Goal: Transaction & Acquisition: Purchase product/service

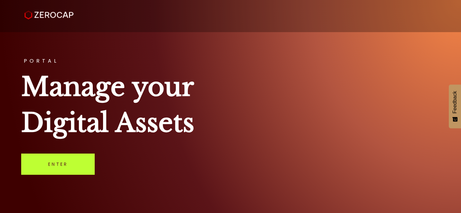
click at [66, 164] on link "Enter" at bounding box center [58, 164] width 74 height 21
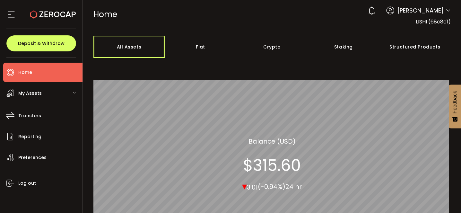
click at [130, 43] on div "All Assets" at bounding box center [129, 47] width 72 height 22
click at [33, 91] on span "My Assets" at bounding box center [29, 93] width 23 height 9
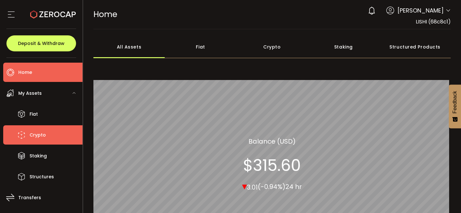
click at [38, 134] on span "Crypto" at bounding box center [38, 134] width 16 height 9
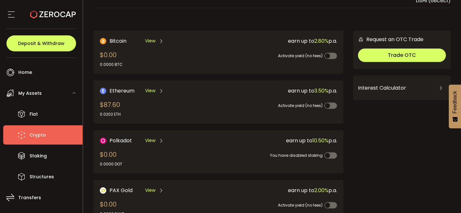
scroll to position [30, 0]
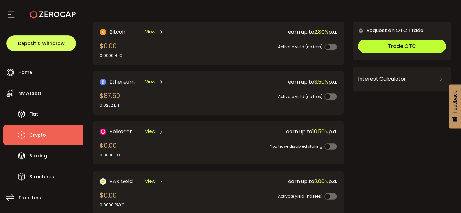
click at [397, 42] on span "Trade OTC" at bounding box center [402, 45] width 28 height 7
click at [230, 115] on div "Bitcoin View $0.00 0.0000 BTC earn up to 2.80% p.a. Activate yield (no fees) Et…" at bounding box center [218, 171] width 250 height 299
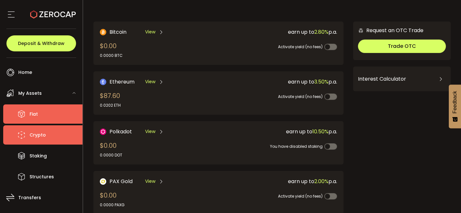
click at [30, 115] on span "Fiat" at bounding box center [34, 114] width 8 height 9
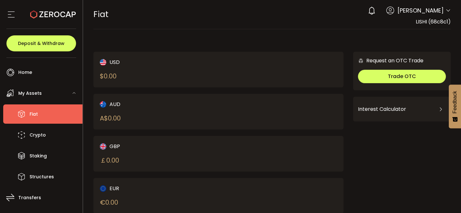
click at [29, 115] on li "Fiat" at bounding box center [42, 113] width 79 height 19
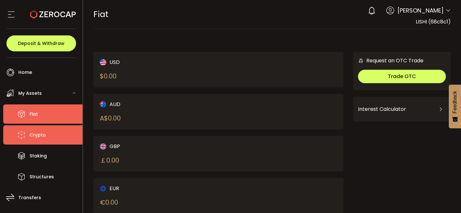
click at [35, 134] on span "Crypto" at bounding box center [38, 134] width 16 height 9
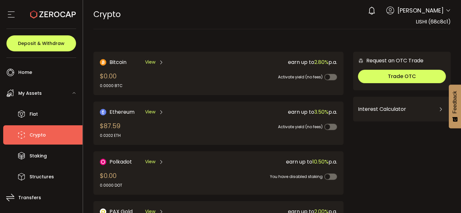
click at [237, 112] on div "earn up to 3.50% p.a." at bounding box center [278, 112] width 118 height 8
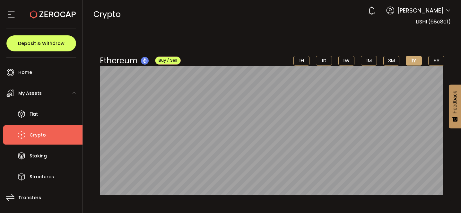
click at [40, 138] on span "Crypto" at bounding box center [38, 134] width 16 height 9
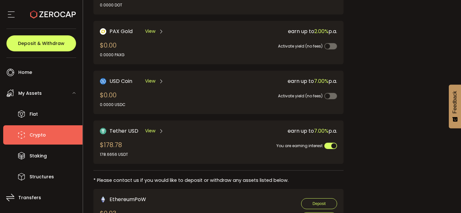
scroll to position [181, 0]
click at [210, 150] on div "Tether USD View $178.78 178.6656 USDT earn up to 7.00% p.a. You are earning int…" at bounding box center [218, 142] width 237 height 31
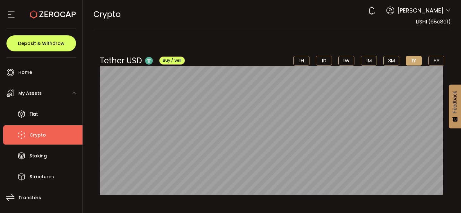
click at [171, 59] on span "Buy / Sell" at bounding box center [172, 59] width 19 height 5
click at [231, 27] on div "CRYPTO Buy Power $0.00 USD Crypto Crypto Verify Your Identity 0 LI SHI Account …" at bounding box center [272, 14] width 358 height 29
click at [434, 10] on iframe "聊天小组件" at bounding box center [389, 111] width 144 height 203
click at [446, 9] on icon at bounding box center [448, 10] width 5 height 5
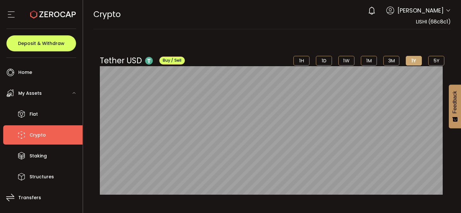
scroll to position [75, 0]
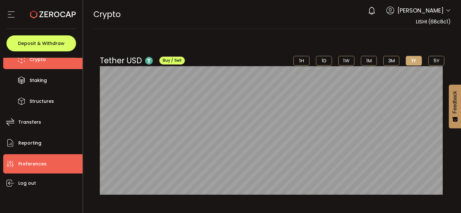
click at [29, 158] on li "Preferences" at bounding box center [42, 163] width 79 height 19
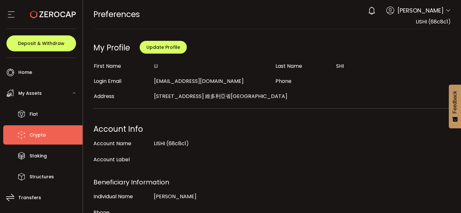
click at [30, 137] on span "Crypto" at bounding box center [38, 134] width 16 height 9
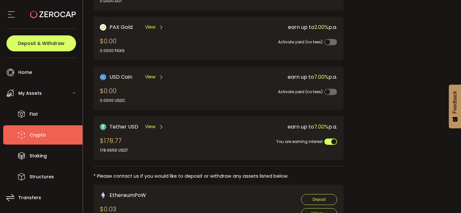
scroll to position [185, 0]
click at [212, 128] on div "Tether USD View $178.77 178.6656 USDT earn up to 7.00% p.a. You are earning int…" at bounding box center [218, 137] width 237 height 31
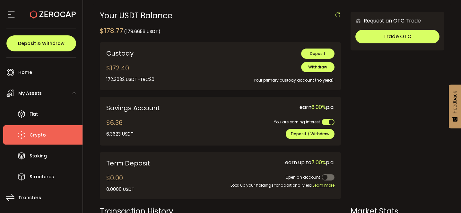
scroll to position [202, 0]
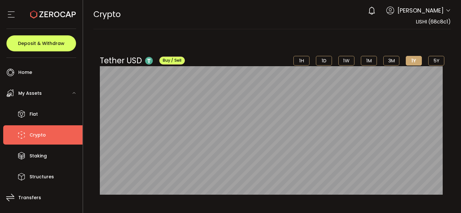
click at [41, 135] on span "Crypto" at bounding box center [38, 134] width 16 height 9
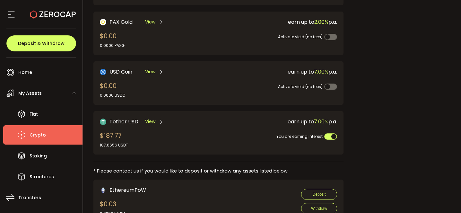
scroll to position [191, 0]
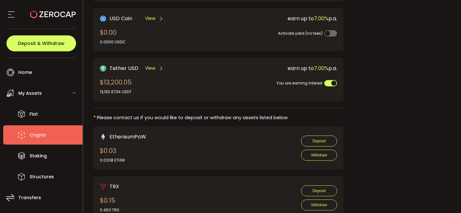
scroll to position [236, 0]
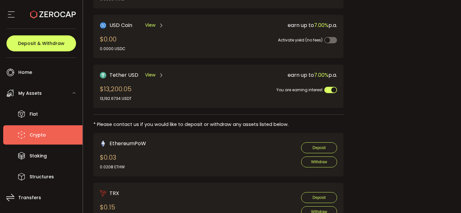
click at [166, 86] on div "Tether USD View $13,200.05 13,192.6734 USDT" at bounding box center [153, 86] width 107 height 31
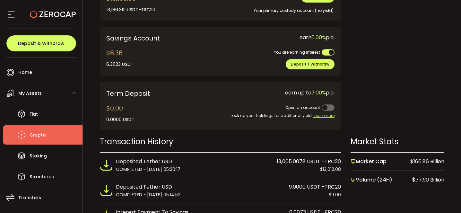
scroll to position [249, 0]
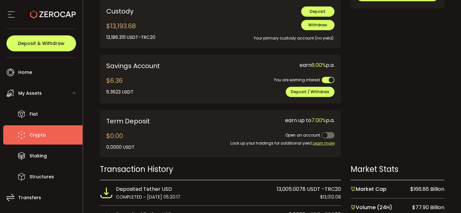
click at [248, 135] on div "Open an account" at bounding box center [271, 131] width 128 height 14
click at [301, 93] on span "Deposit / Withdraw" at bounding box center [310, 91] width 39 height 5
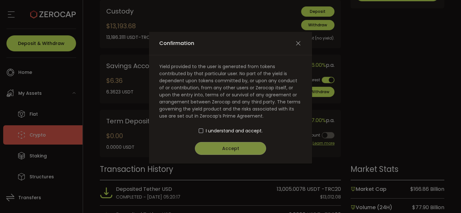
click at [196, 134] on div "I understand and accept." at bounding box center [230, 130] width 143 height 7
click at [201, 134] on div "I understand and accept." at bounding box center [230, 130] width 143 height 7
click at [202, 129] on span "Confirmation" at bounding box center [201, 130] width 4 height 4
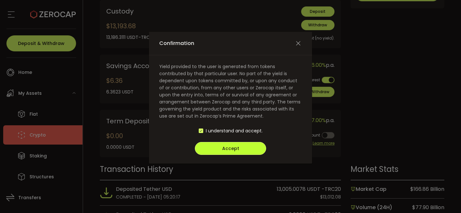
click at [224, 154] on button "Accept" at bounding box center [230, 148] width 71 height 13
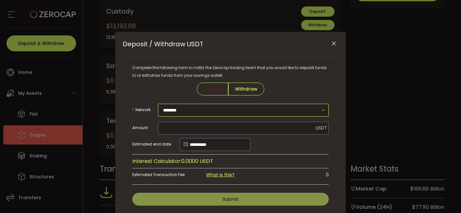
click at [198, 105] on input "********" at bounding box center [243, 110] width 171 height 13
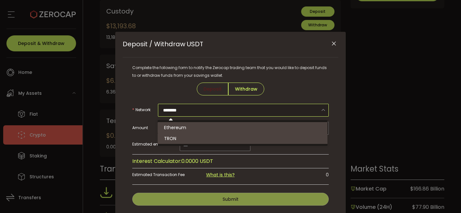
click at [183, 139] on li "TRON" at bounding box center [244, 138] width 172 height 11
type input "****"
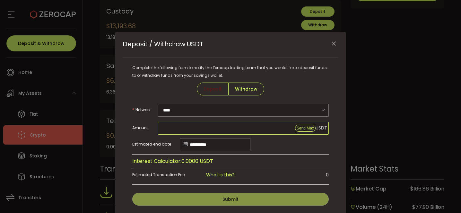
click at [186, 128] on input "Deposit / Withdraw USDT" at bounding box center [243, 128] width 171 height 13
click at [307, 129] on span "Send Max" at bounding box center [305, 128] width 17 height 4
type input "**********"
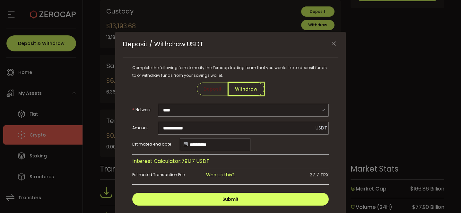
click at [243, 89] on span "Withdraw" at bounding box center [246, 89] width 36 height 13
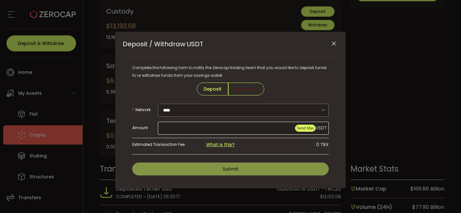
click at [305, 128] on span "Send Max" at bounding box center [305, 128] width 17 height 4
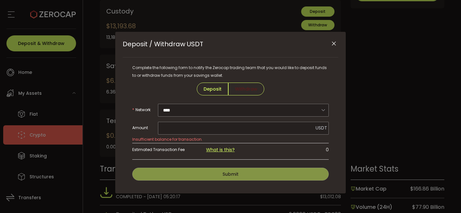
drag, startPoint x: 293, startPoint y: 44, endPoint x: 277, endPoint y: 42, distance: 16.1
click at [277, 42] on div "Deposit / Withdraw USDT" at bounding box center [231, 45] width 216 height 26
click at [333, 42] on icon "Close" at bounding box center [334, 43] width 6 height 6
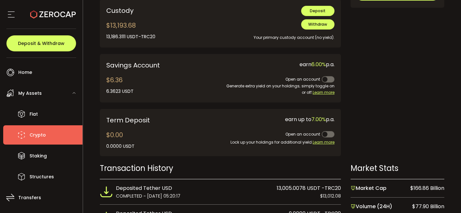
scroll to position [232, 0]
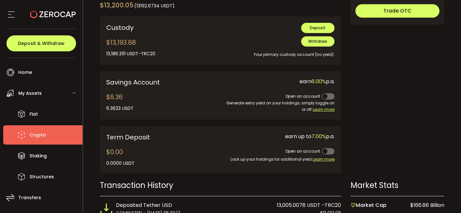
click at [34, 132] on span "Crypto" at bounding box center [38, 134] width 16 height 9
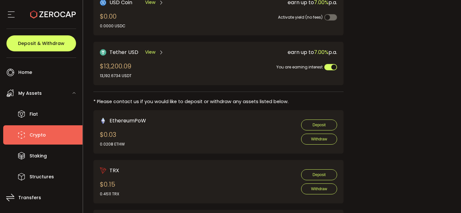
scroll to position [257, 0]
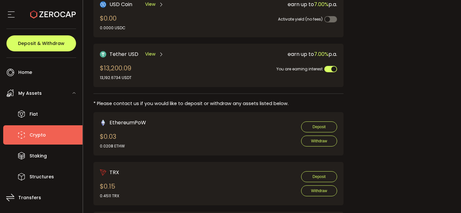
click at [120, 75] on div "13,192.6734 USDT" at bounding box center [116, 78] width 32 height 6
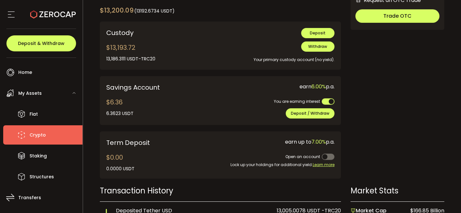
scroll to position [207, 0]
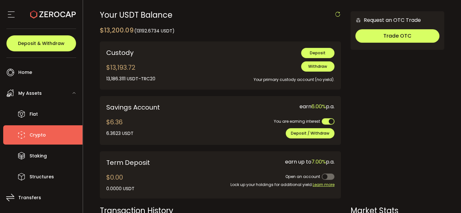
click at [124, 131] on div "6.3623 USDT" at bounding box center [119, 133] width 27 height 7
click at [119, 124] on div "$6.36 6.3623 USDT" at bounding box center [119, 127] width 27 height 20
click at [306, 131] on span "Deposit / Withdraw" at bounding box center [310, 132] width 39 height 5
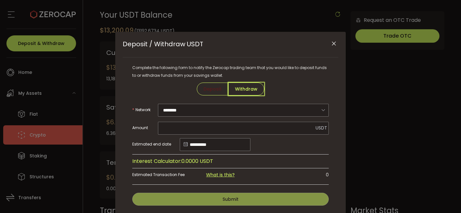
click at [242, 91] on span "Withdraw" at bounding box center [246, 89] width 36 height 13
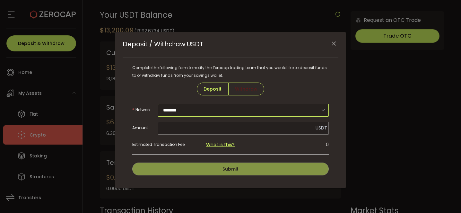
click at [208, 107] on input "********" at bounding box center [243, 110] width 171 height 13
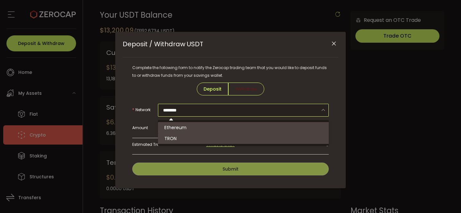
click at [196, 136] on li "TRON" at bounding box center [244, 138] width 173 height 11
type input "****"
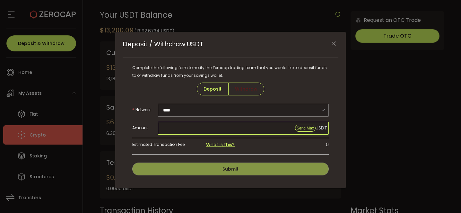
click at [186, 125] on input "Deposit / Withdraw USDT" at bounding box center [243, 128] width 171 height 13
click at [306, 126] on span "Send Max" at bounding box center [305, 128] width 17 height 4
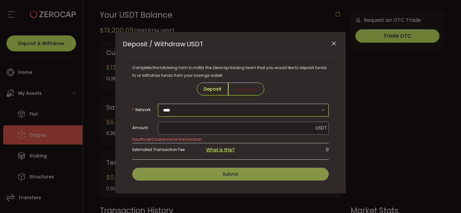
click at [186, 114] on input "****" at bounding box center [243, 110] width 171 height 13
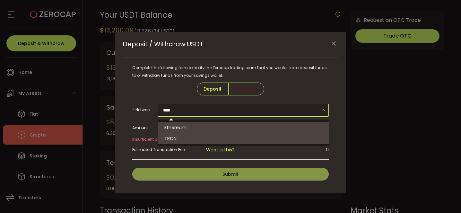
click at [184, 125] on span "Ethereum" at bounding box center [175, 127] width 22 height 6
type input "********"
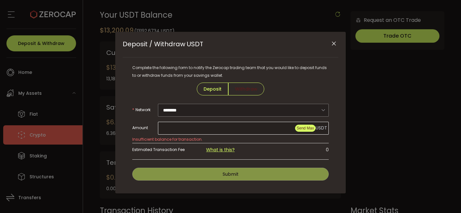
click at [305, 126] on span "Send Max" at bounding box center [305, 128] width 17 height 4
type input "**********"
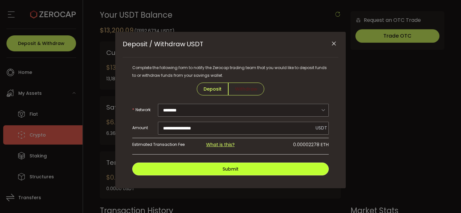
click at [229, 171] on span "Submit" at bounding box center [231, 169] width 16 height 6
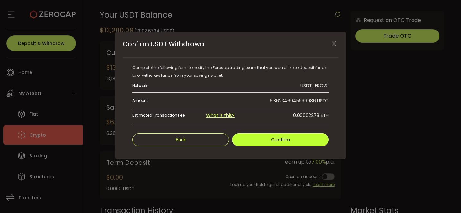
click at [286, 142] on span "Confirm" at bounding box center [280, 140] width 19 height 6
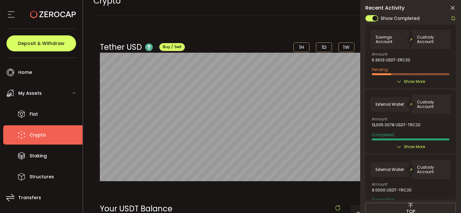
scroll to position [0, 0]
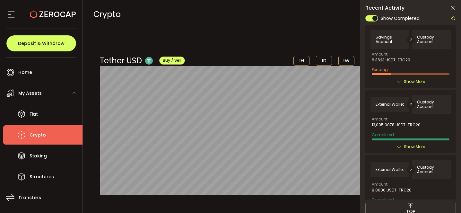
click at [32, 133] on span "Crypto" at bounding box center [38, 134] width 16 height 9
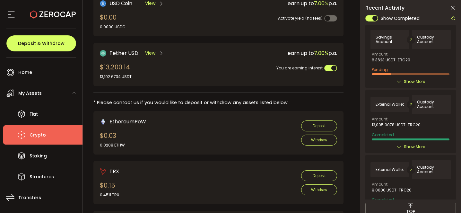
scroll to position [314, 0]
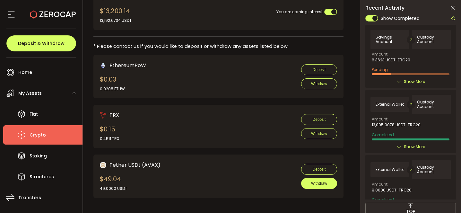
click at [326, 182] on button "Withdraw" at bounding box center [319, 183] width 36 height 11
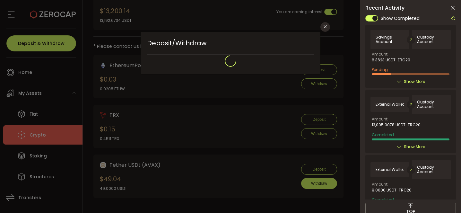
type input "**********"
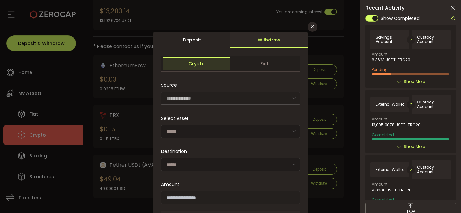
click at [293, 100] on icon "dialog" at bounding box center [294, 98] width 8 height 13
click at [222, 130] on input "dialog" at bounding box center [230, 131] width 139 height 13
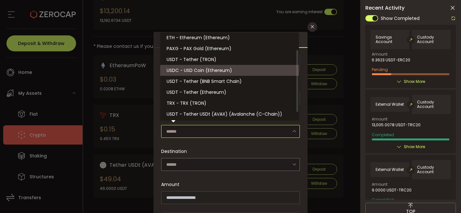
scroll to position [22, 0]
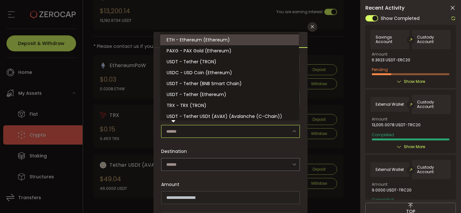
click at [227, 15] on div "**********" at bounding box center [230, 106] width 461 height 213
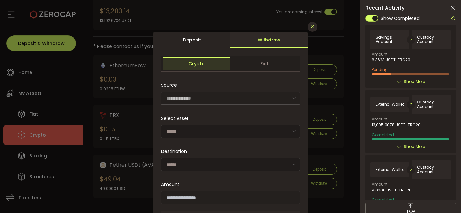
click at [311, 27] on icon "Close" at bounding box center [312, 26] width 5 height 5
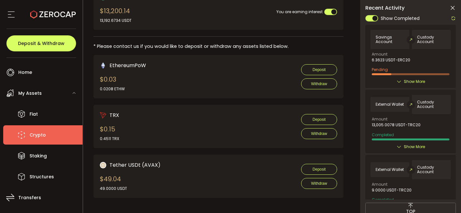
click at [157, 77] on div "EthereumPoW $0.03 0.0208 ETHW Deposit Withdraw" at bounding box center [218, 76] width 237 height 31
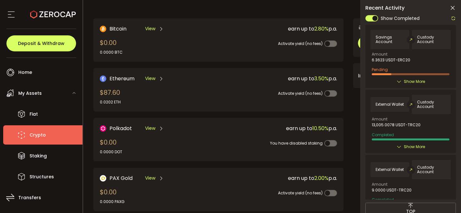
scroll to position [33, 0]
click at [227, 92] on div "Activate yield (no fees)" at bounding box center [276, 90] width 121 height 14
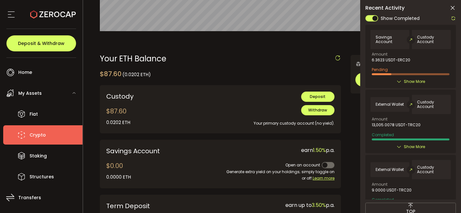
scroll to position [178, 0]
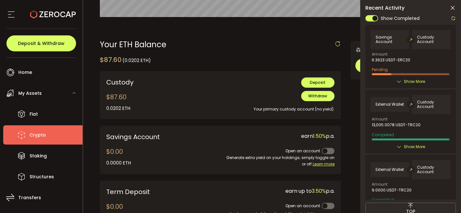
click at [326, 101] on div "Your primary custody account (no yield)." at bounding box center [271, 106] width 128 height 11
click at [317, 97] on span "Withdraw" at bounding box center [317, 95] width 19 height 5
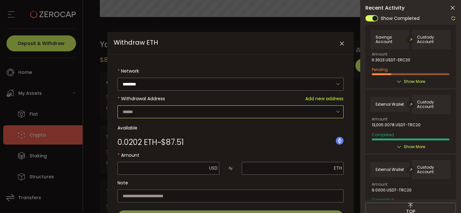
click at [171, 113] on input "Withdraw ETH" at bounding box center [231, 111] width 226 height 13
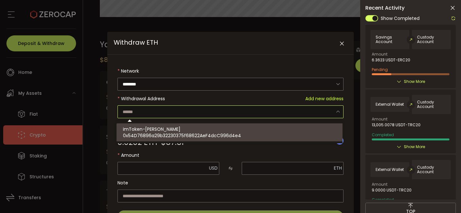
click at [173, 137] on span "0x54D76896a29b32230375f68622AeF4dcC996d4e4" at bounding box center [182, 135] width 118 height 6
type input "**********"
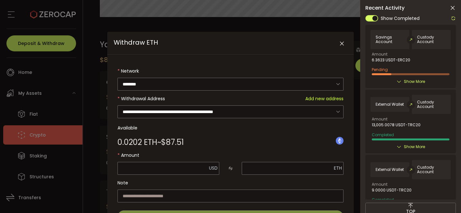
click at [243, 135] on div "0.0202 ETH ~ $87.51" at bounding box center [231, 140] width 226 height 13
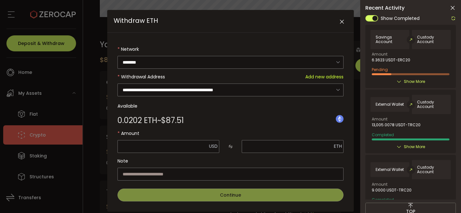
scroll to position [23, 0]
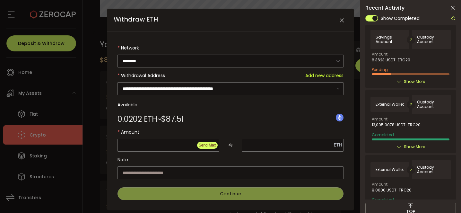
click at [205, 143] on span "Send Max" at bounding box center [207, 145] width 17 height 4
type input "*****"
type input "**********"
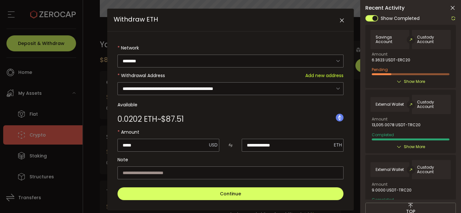
scroll to position [35, 0]
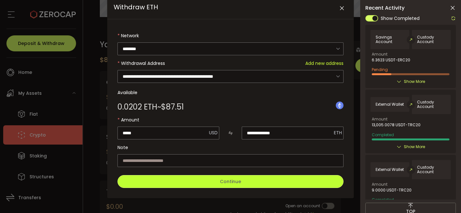
click at [230, 182] on span "Continue" at bounding box center [230, 181] width 21 height 6
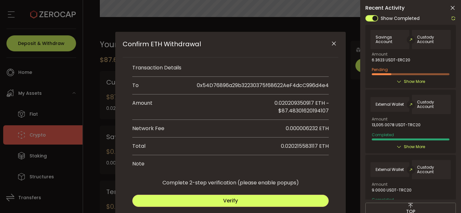
scroll to position [26, 0]
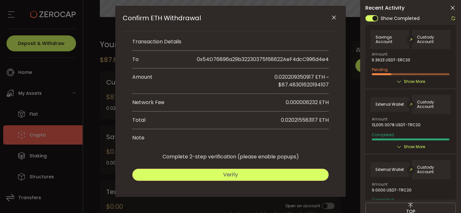
click at [228, 175] on span "Verify" at bounding box center [230, 174] width 15 height 7
click at [274, 173] on span "Submit" at bounding box center [280, 174] width 19 height 7
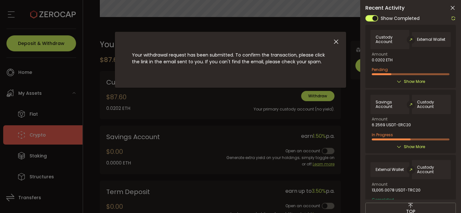
click at [454, 7] on icon at bounding box center [453, 8] width 6 height 6
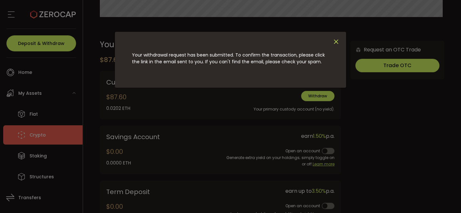
click at [334, 43] on icon "Close" at bounding box center [336, 41] width 7 height 7
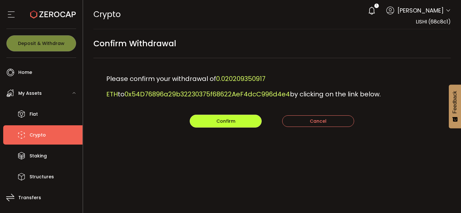
click at [229, 123] on span "Confirm" at bounding box center [225, 121] width 19 height 6
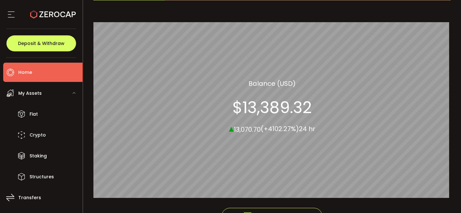
scroll to position [59, 0]
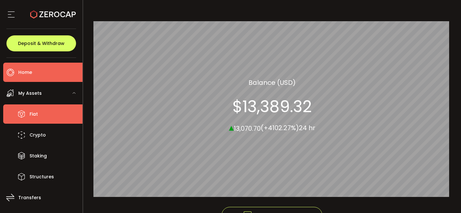
click at [28, 115] on li "Fiat" at bounding box center [42, 113] width 79 height 19
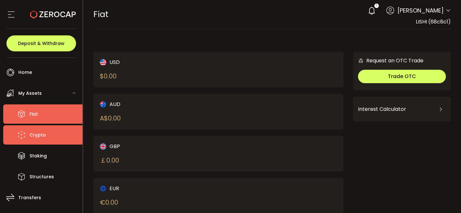
click at [52, 131] on li "Crypto" at bounding box center [42, 134] width 79 height 19
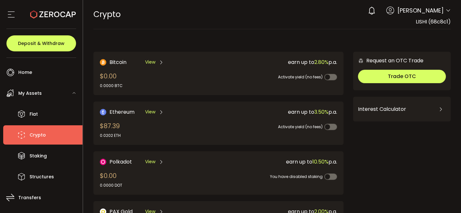
click at [35, 137] on span "Crypto" at bounding box center [38, 134] width 16 height 9
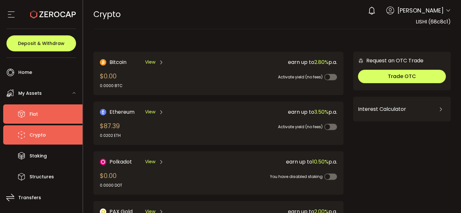
click at [32, 118] on span "Fiat" at bounding box center [34, 114] width 8 height 9
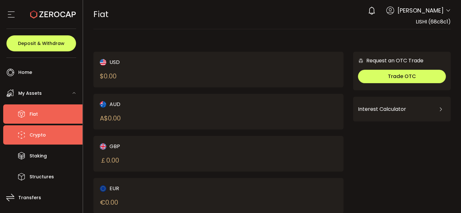
click at [39, 140] on li "Crypto" at bounding box center [42, 134] width 79 height 19
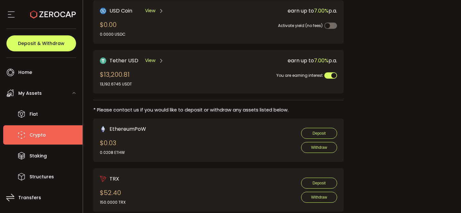
scroll to position [250, 0]
click at [140, 80] on div "Tether USD View $13,200.81 13,192.6745 USDT" at bounding box center [153, 72] width 107 height 31
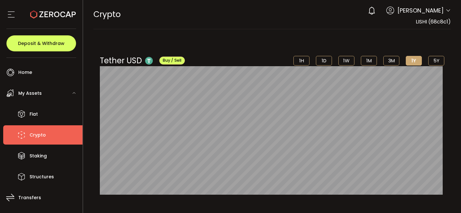
click at [33, 135] on span "Crypto" at bounding box center [38, 134] width 16 height 9
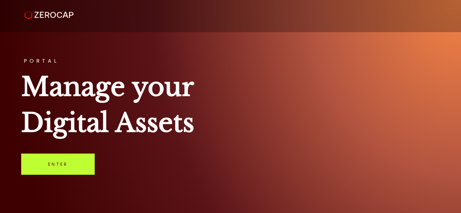
click at [67, 162] on link "Enter" at bounding box center [58, 164] width 74 height 21
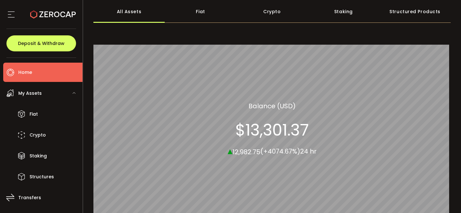
scroll to position [46, 0]
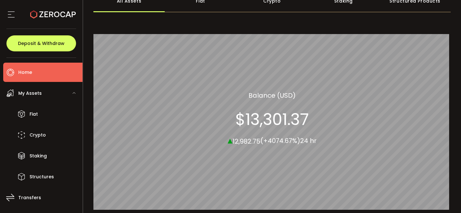
click at [33, 73] on li "Home" at bounding box center [42, 72] width 79 height 19
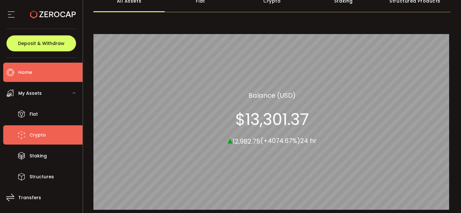
click at [39, 139] on li "Crypto" at bounding box center [42, 134] width 79 height 19
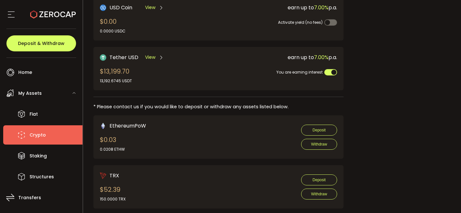
scroll to position [238, 0]
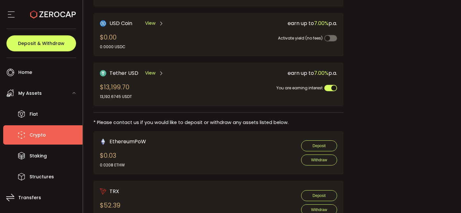
click at [167, 86] on div "Tether USD View $13,199.70 13,192.6745 USDT" at bounding box center [153, 84] width 107 height 31
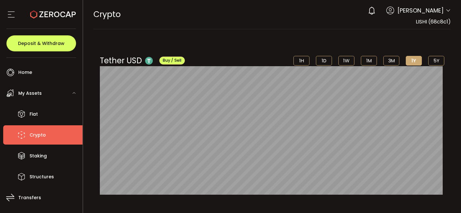
click at [178, 61] on span "Buy / Sell" at bounding box center [172, 59] width 19 height 5
click at [29, 95] on span "My Assets" at bounding box center [29, 93] width 23 height 9
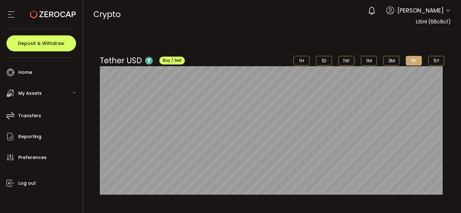
click at [30, 96] on span "My Assets" at bounding box center [29, 93] width 23 height 9
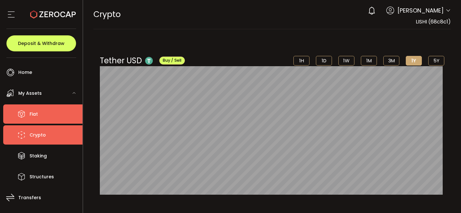
click at [31, 112] on span "Fiat" at bounding box center [34, 114] width 8 height 9
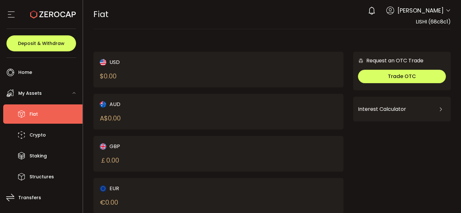
scroll to position [102, 0]
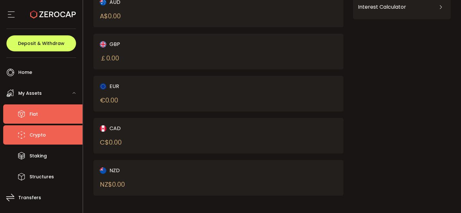
click at [47, 134] on li "Crypto" at bounding box center [42, 134] width 79 height 19
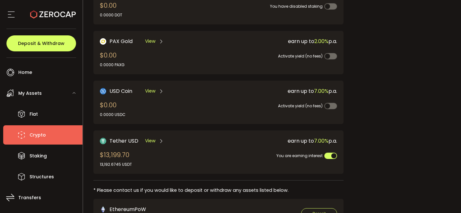
scroll to position [314, 0]
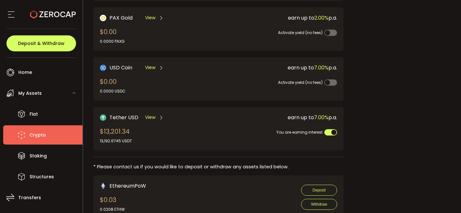
scroll to position [180, 0]
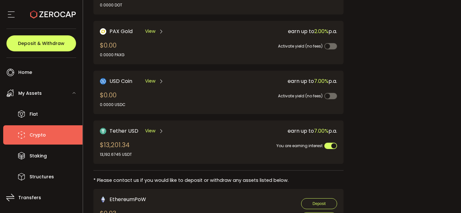
click at [39, 135] on span "Crypto" at bounding box center [38, 134] width 16 height 9
click at [167, 147] on div "Tether USD View $13,201.34 13,192.6745 USDT" at bounding box center [153, 142] width 107 height 31
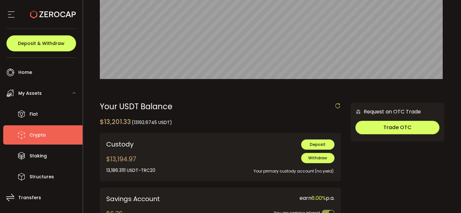
scroll to position [116, 0]
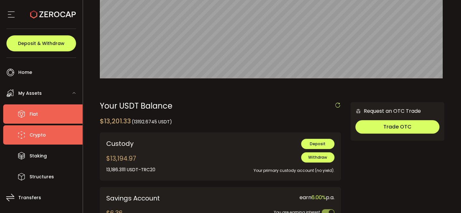
click at [33, 113] on span "Fiat" at bounding box center [34, 114] width 8 height 9
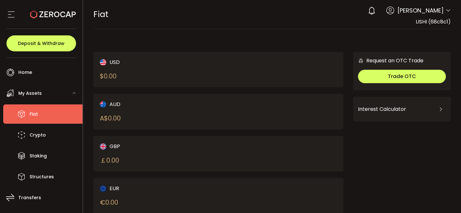
click at [35, 116] on span "Fiat" at bounding box center [34, 114] width 8 height 9
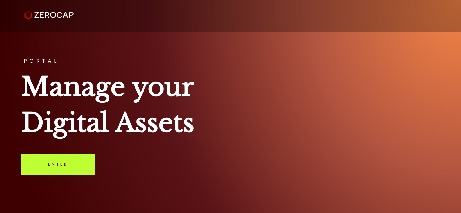
click at [63, 158] on link "Enter" at bounding box center [58, 164] width 74 height 21
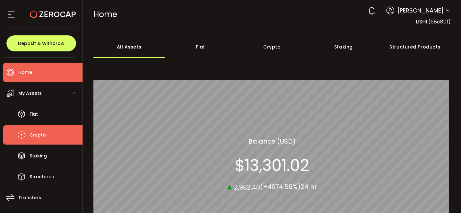
click at [42, 137] on span "Crypto" at bounding box center [38, 134] width 16 height 9
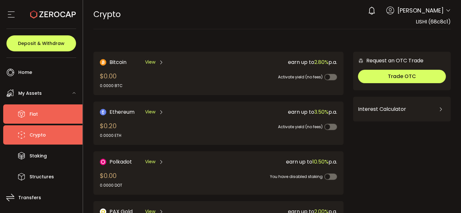
click at [32, 110] on span "Fiat" at bounding box center [34, 114] width 8 height 9
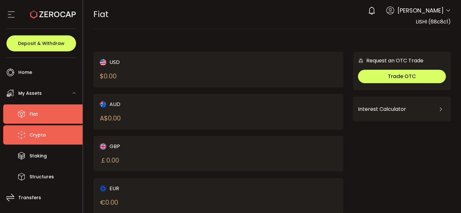
click at [31, 138] on span "Crypto" at bounding box center [38, 134] width 16 height 9
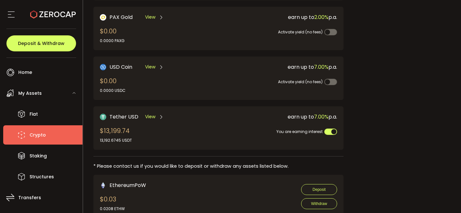
scroll to position [195, 0]
click at [233, 89] on div "earn up to 7.00% p.a. Activate yield (no fees)" at bounding box center [276, 77] width 121 height 31
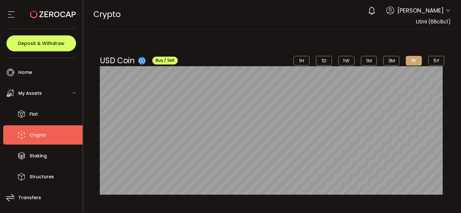
click at [35, 131] on span "Crypto" at bounding box center [38, 134] width 16 height 9
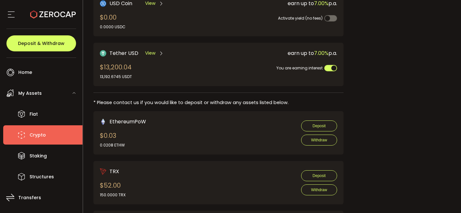
scroll to position [272, 0]
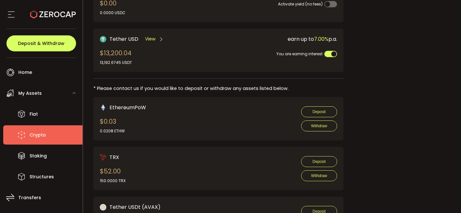
click at [152, 36] on span "View" at bounding box center [150, 39] width 10 height 7
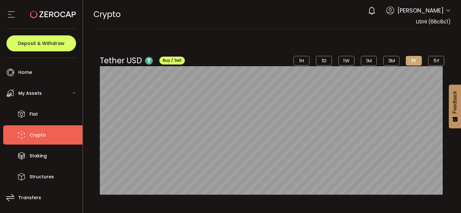
click at [251, 42] on div "Tether USD Buy / Sell 1H 1D 1W 1M 3M 1Y 5Y $0.99 [DATE] 12:00 am" at bounding box center [272, 118] width 358 height 165
